Goal: Obtain resource: Obtain resource

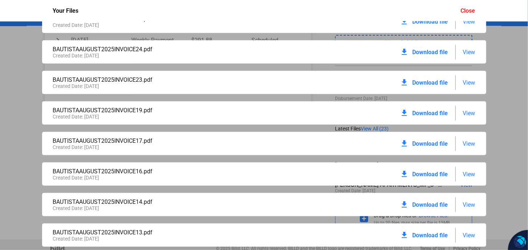
scroll to position [160, 0]
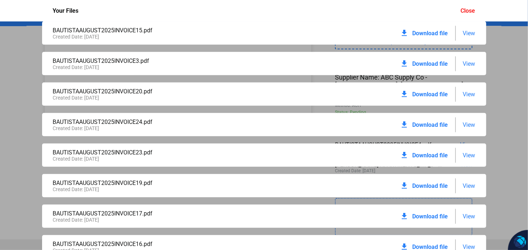
click at [468, 65] on span "View" at bounding box center [469, 63] width 12 height 7
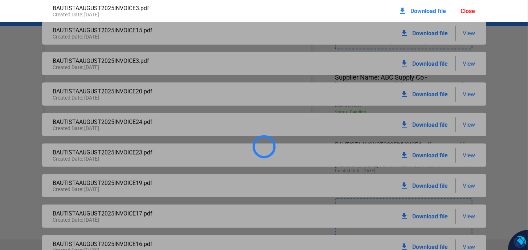
click at [467, 64] on div at bounding box center [264, 147] width 528 height 250
click at [466, 64] on div at bounding box center [264, 147] width 528 height 250
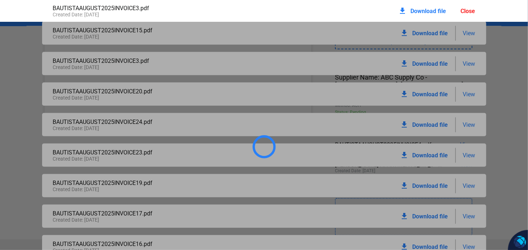
click at [466, 64] on div at bounding box center [264, 147] width 528 height 250
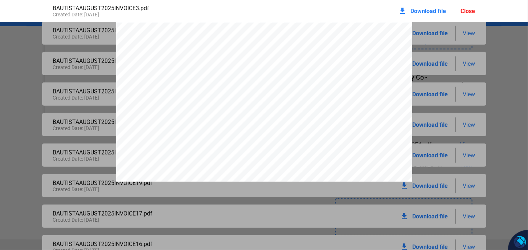
scroll to position [4, 0]
click at [318, 140] on div "ABC Supply Co 1 ABC [GEOGRAPHIC_DATA] [URL][DOMAIN_NAME] INVOICE Customer Numbe…" at bounding box center [264, 209] width 296 height 383
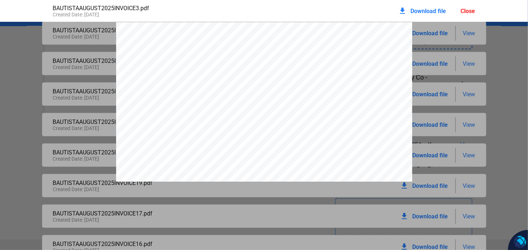
click at [520, 81] on div "ABC Supply Co 1 ABC [GEOGRAPHIC_DATA] [URL][DOMAIN_NAME] INVOICE Customer Numbe…" at bounding box center [264, 213] width 528 height 383
drag, startPoint x: 385, startPoint y: 174, endPoint x: 387, endPoint y: 163, distance: 11.4
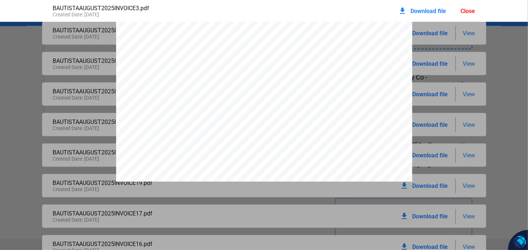
click at [465, 12] on div "Close" at bounding box center [468, 11] width 15 height 7
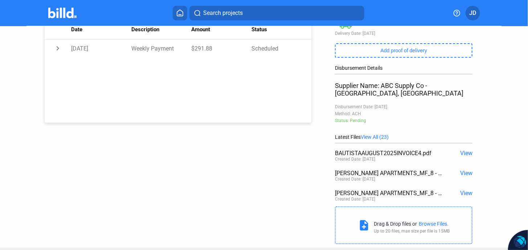
scroll to position [144, 0]
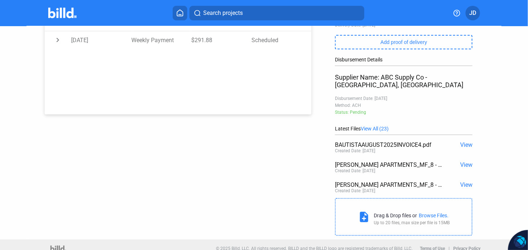
click at [382, 125] on span "View All (23)" at bounding box center [375, 128] width 28 height 6
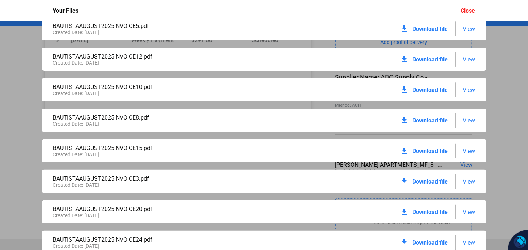
scroll to position [0, 0]
